Goal: Obtain resource: Obtain resource

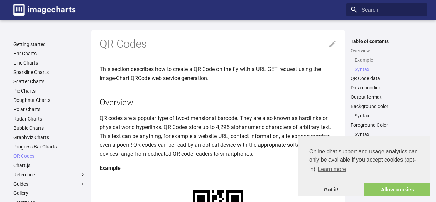
scroll to position [400, 0]
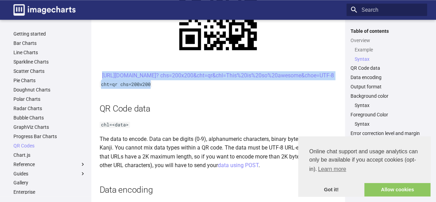
click at [174, 72] on center "[URL][DOMAIN_NAME]? chs=200x200&cht=qr&chl=This%20is%20so%20awesome&choe=UTF-8" at bounding box center [218, 75] width 237 height 9
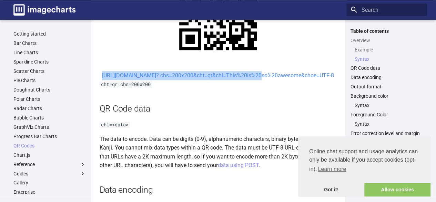
drag, startPoint x: 175, startPoint y: 77, endPoint x: 196, endPoint y: 84, distance: 22.5
click at [196, 80] on center "[URL][DOMAIN_NAME]? chs=200x200&cht=qr&chl=This%20is%20so%20awesome&choe=UTF-8" at bounding box center [218, 75] width 237 height 9
copy link "[URL][DOMAIN_NAME]? chs=200x200&cht=qr&chl="
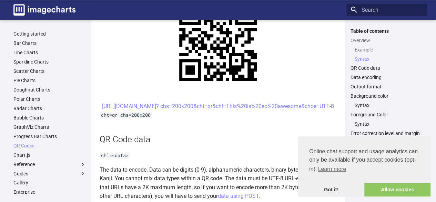
scroll to position [374, 0]
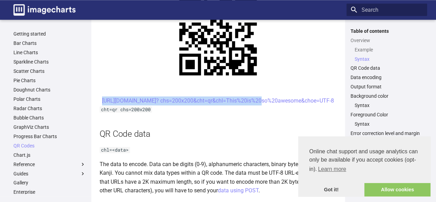
drag, startPoint x: 177, startPoint y: 101, endPoint x: 195, endPoint y: 113, distance: 21.9
click at [195, 105] on center "[URL][DOMAIN_NAME]? chs=200x200&cht=qr&chl=This%20is%20so%20awesome&choe=UTF-8" at bounding box center [218, 100] width 237 height 9
copy link "[URL][DOMAIN_NAME]? chs=200x200&cht=qr&chl="
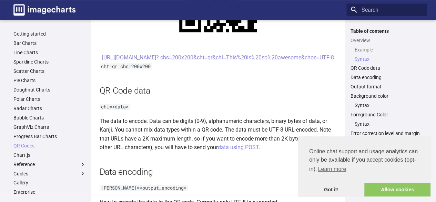
scroll to position [419, 0]
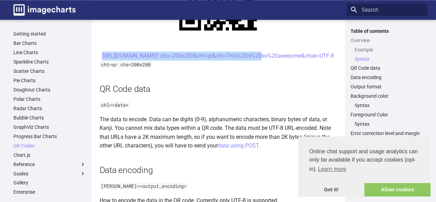
drag, startPoint x: 178, startPoint y: 54, endPoint x: 197, endPoint y: 68, distance: 23.8
click at [197, 60] on center "[URL][DOMAIN_NAME]? chs=200x200&cht=qr&chl=This%20is%20so%20awesome&choe=UTF-8" at bounding box center [218, 55] width 237 height 9
copy link "https://image-charts.com/chart? chs=200x200&cht=qr&chl="
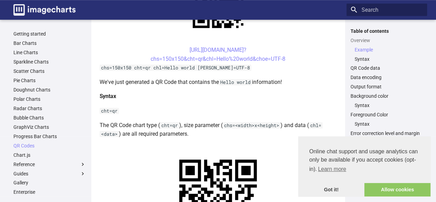
scroll to position [195, 0]
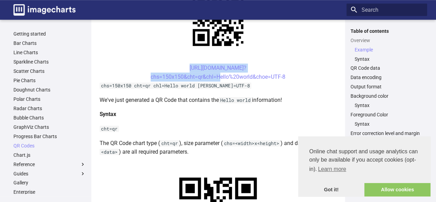
drag, startPoint x: 174, startPoint y: 68, endPoint x: 216, endPoint y: 80, distance: 43.8
click at [216, 80] on center "https://image-charts.com/chart? chs=150x150&cht=qr&chl=Hello%20world&choe=UTF-8" at bounding box center [218, 72] width 237 height 18
copy link "https://image-charts.com/chart? chs=150x150&cht=qr&chl="
click at [216, 80] on center "https://image-charts.com/chart? chs=150x150&cht=qr&chl=Hello%20world&choe=UTF-8" at bounding box center [218, 72] width 237 height 18
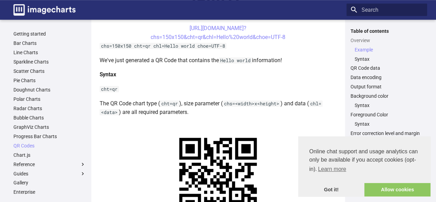
scroll to position [227, 0]
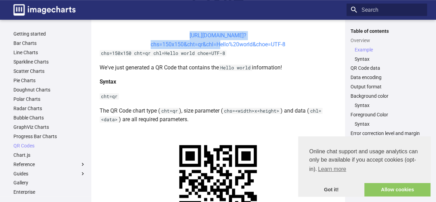
drag, startPoint x: 175, startPoint y: 35, endPoint x: 216, endPoint y: 43, distance: 41.2
click at [216, 43] on center "[URL][DOMAIN_NAME]? chs=150x150&cht=qr&chl=Hello%20world&choe=UTF-8" at bounding box center [218, 40] width 237 height 18
copy link "[URL][DOMAIN_NAME]? chs=150x150&cht=qr&chl="
